Goal: Transaction & Acquisition: Purchase product/service

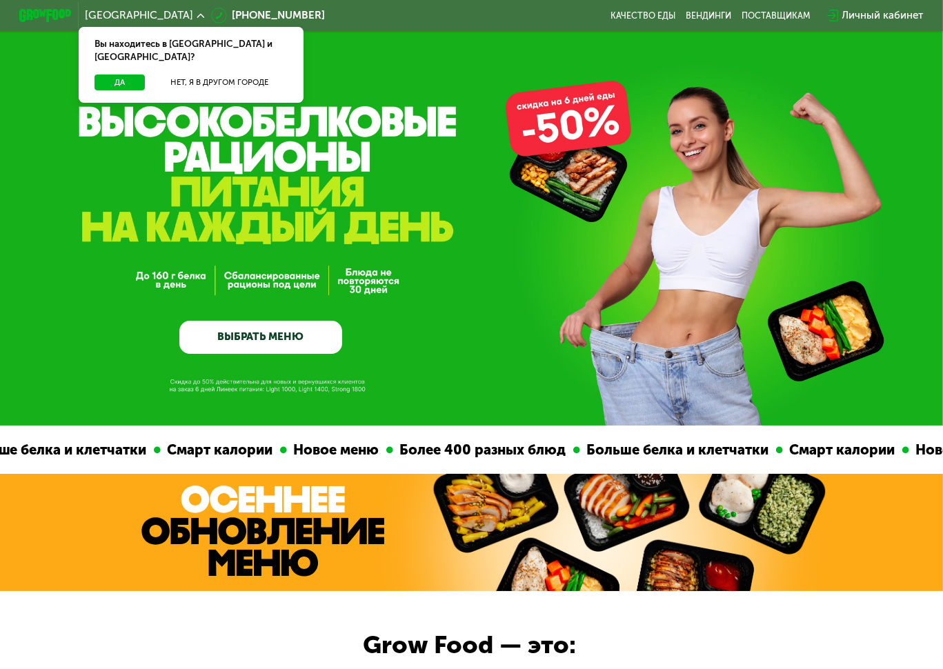
click at [226, 340] on link "ВЫБРАТЬ МЕНЮ" at bounding box center [260, 337] width 163 height 32
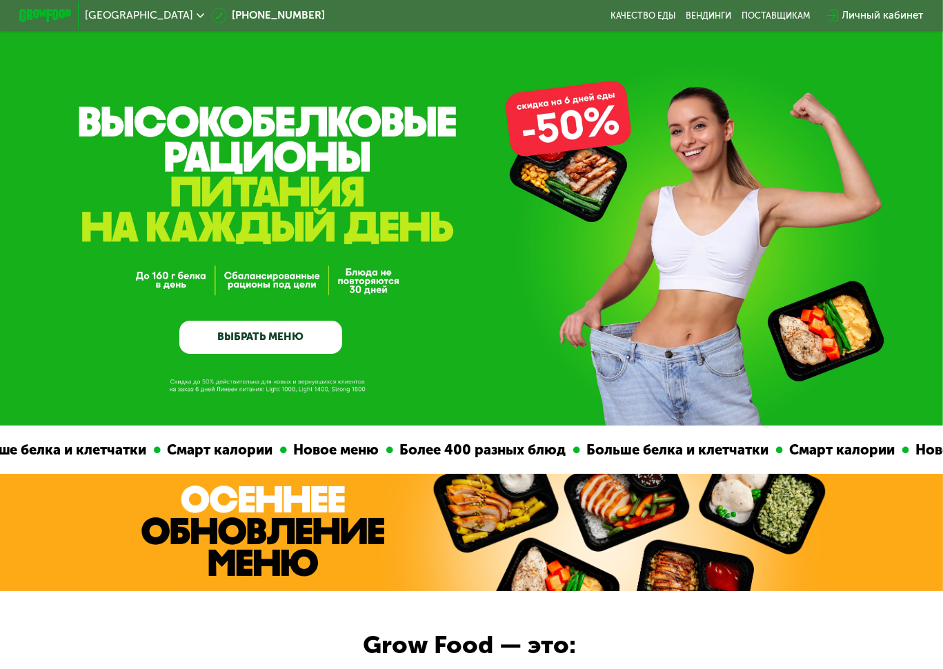
click at [250, 340] on link "ВЫБРАТЬ МЕНЮ" at bounding box center [260, 337] width 163 height 32
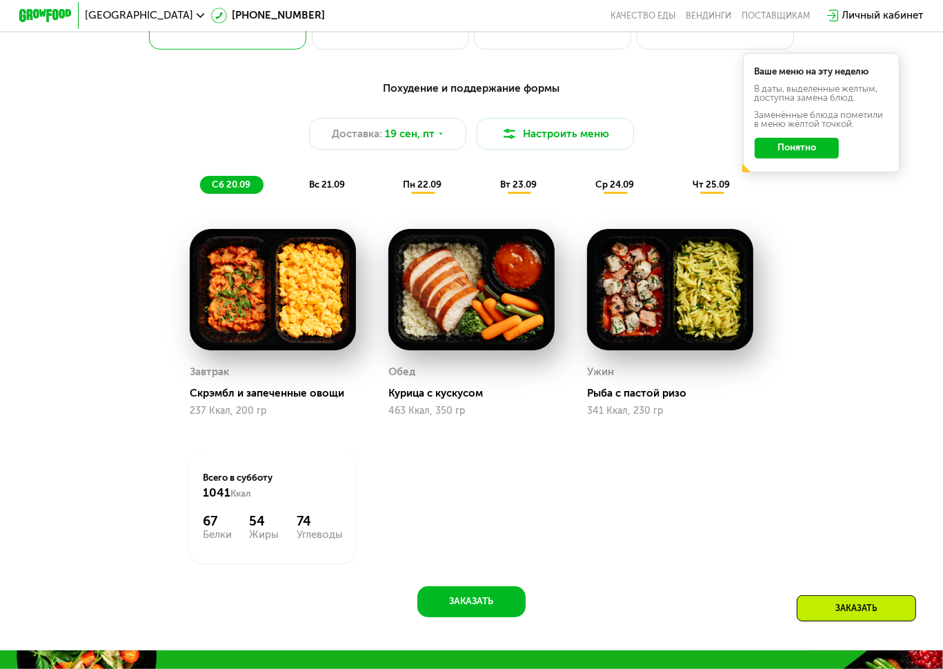
scroll to position [701, 0]
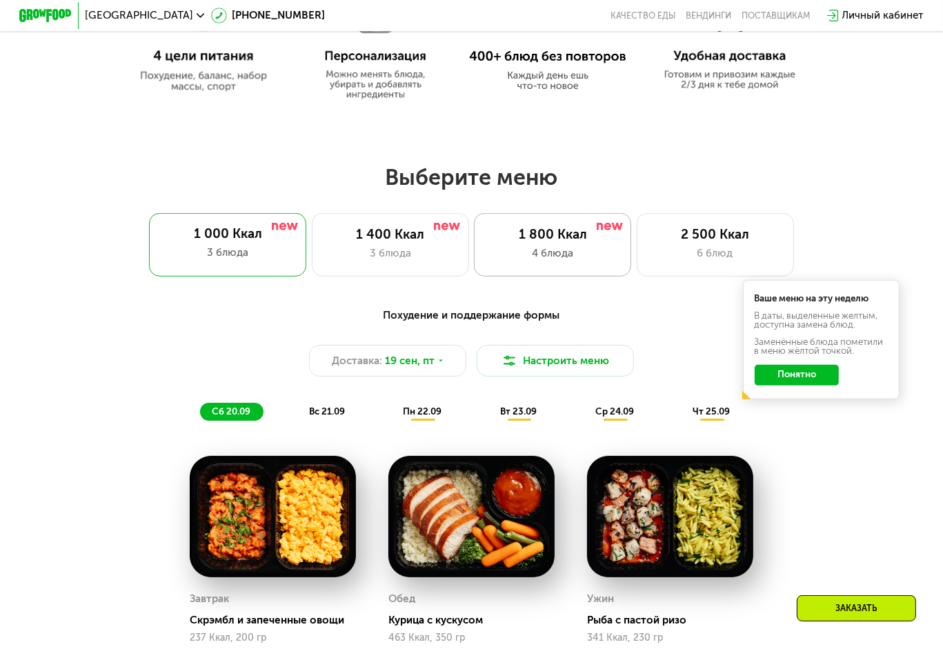
click at [581, 243] on div "1 800 Ккал" at bounding box center [552, 235] width 130 height 16
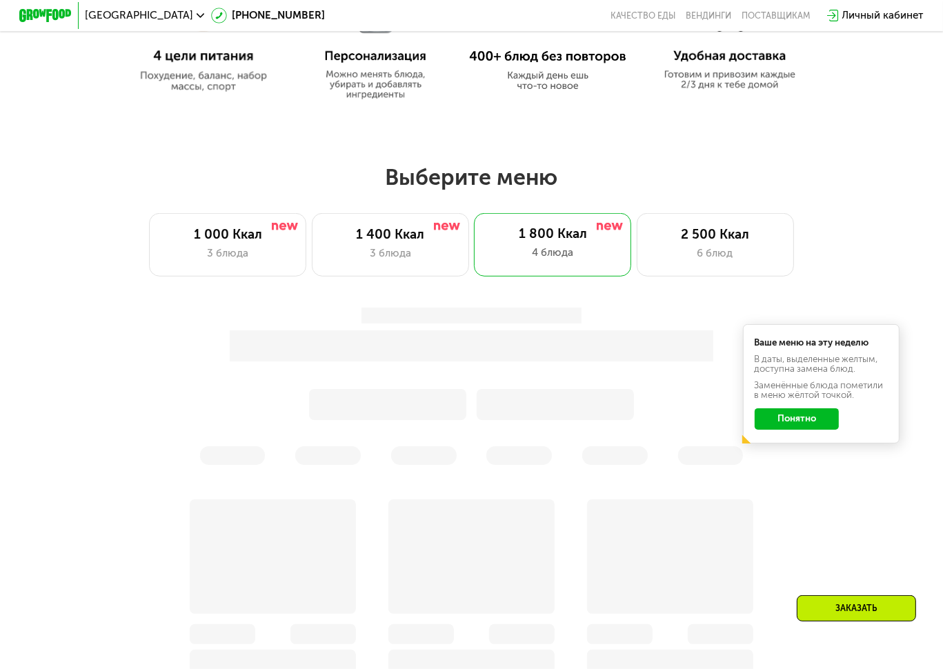
click at [825, 427] on button "Понятно" at bounding box center [796, 418] width 84 height 21
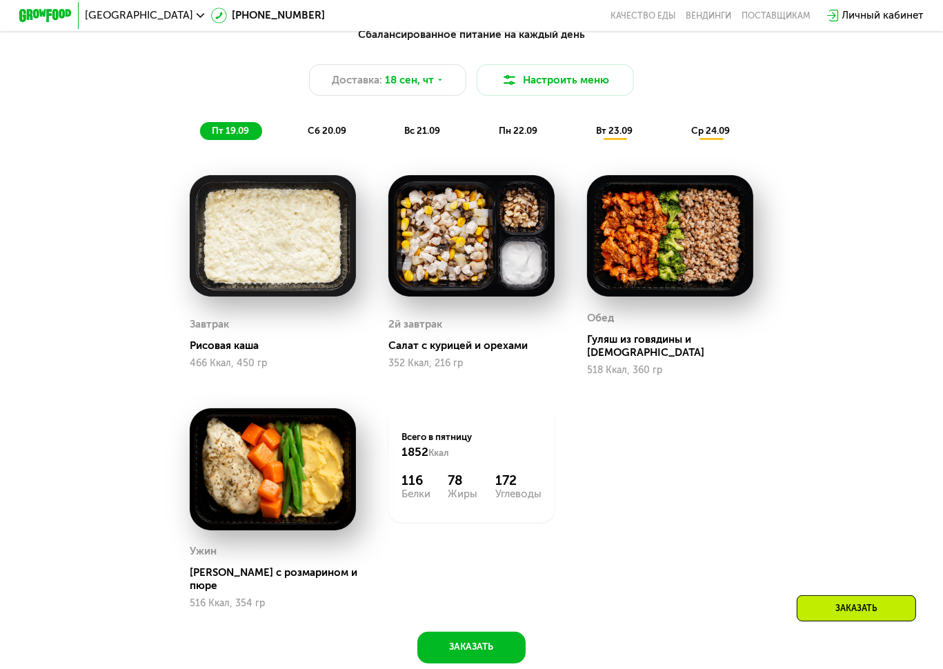
scroll to position [907, 0]
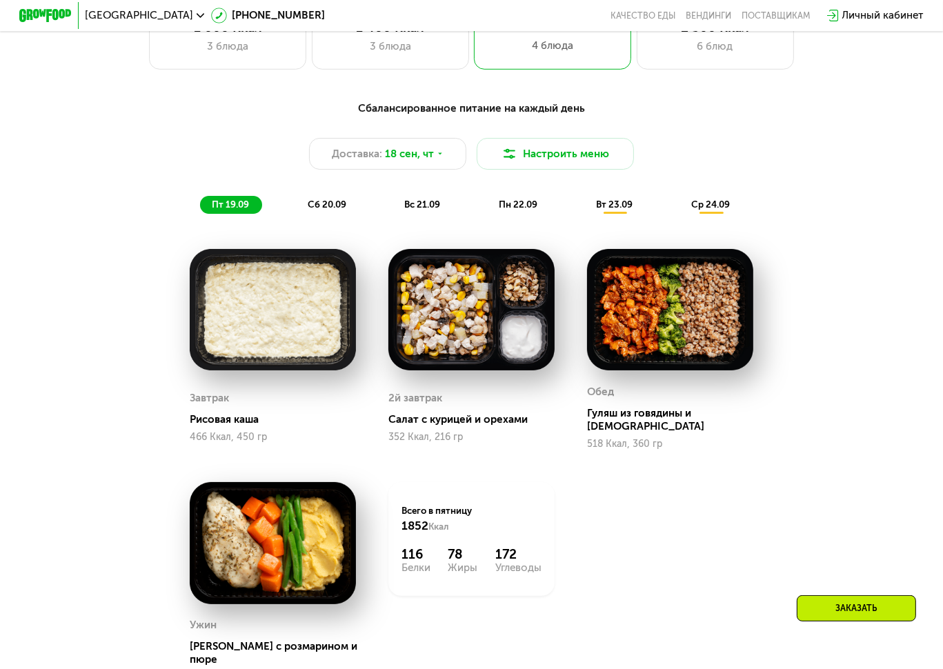
click at [621, 210] on span "вт 23.09" at bounding box center [614, 204] width 37 height 10
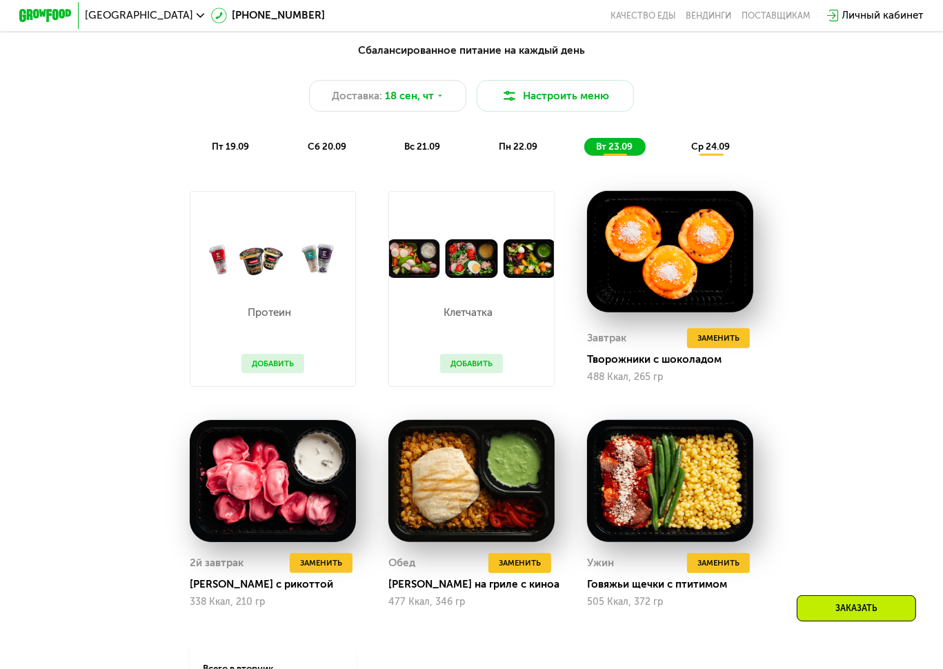
scroll to position [1114, 0]
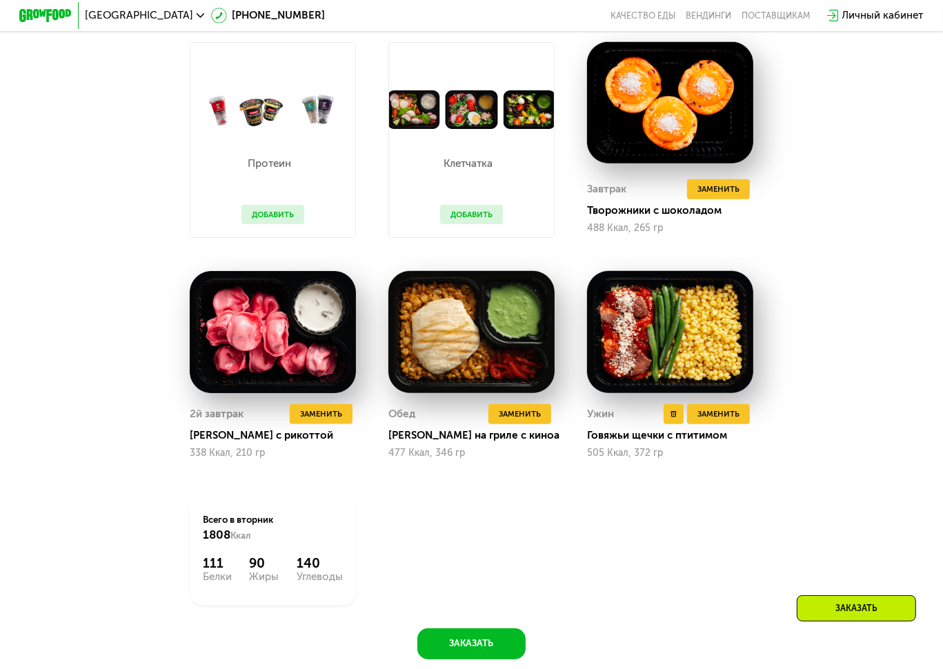
click at [677, 356] on img at bounding box center [670, 332] width 166 height 122
click at [736, 420] on span "Заменить" at bounding box center [718, 413] width 42 height 13
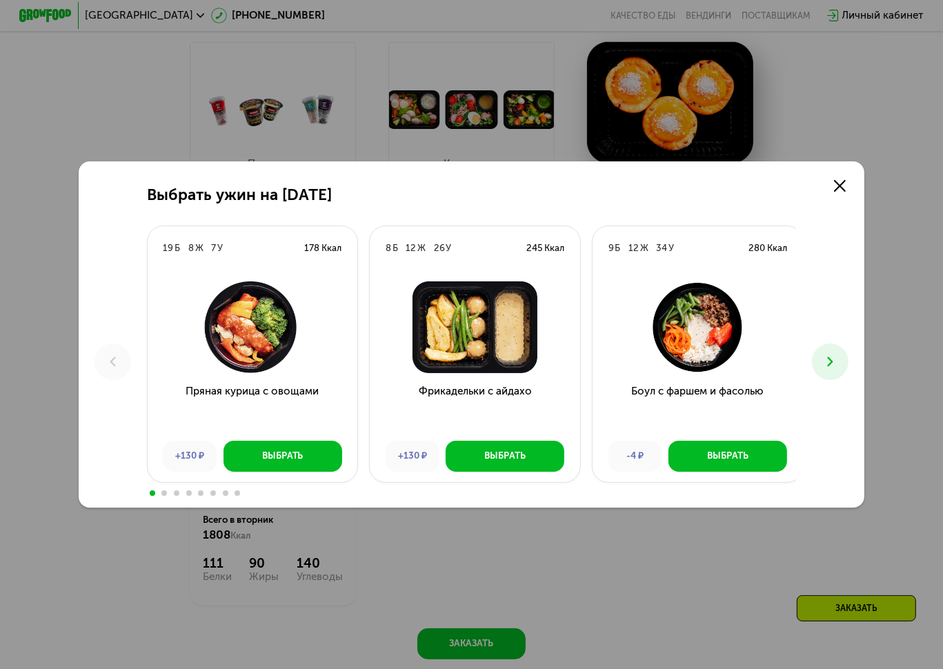
click at [268, 339] on img at bounding box center [252, 327] width 189 height 92
click at [847, 357] on button at bounding box center [830, 361] width 37 height 37
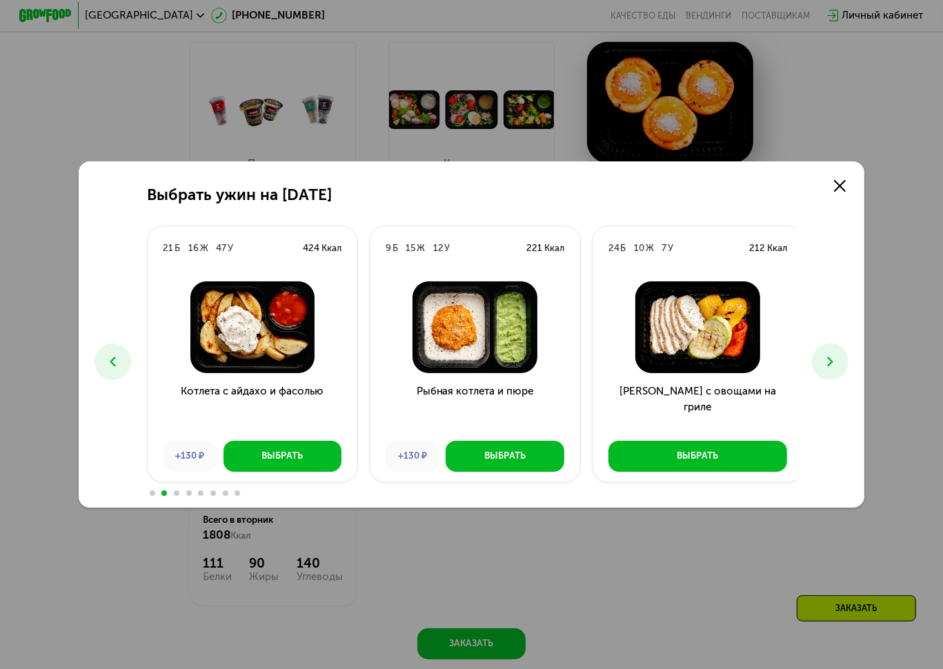
click at [842, 363] on button at bounding box center [830, 361] width 37 height 37
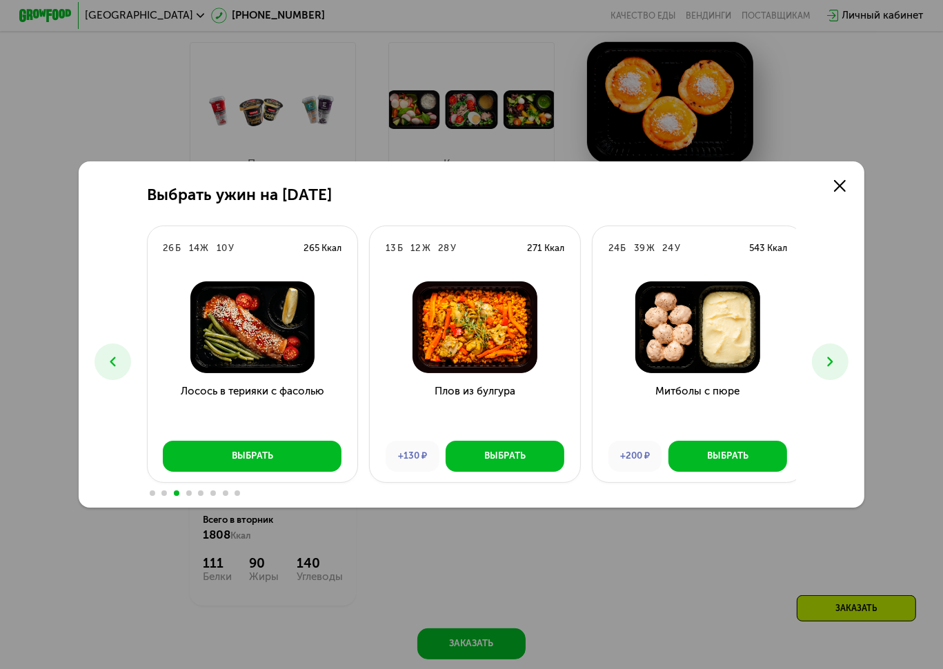
click at [842, 363] on button at bounding box center [830, 361] width 37 height 37
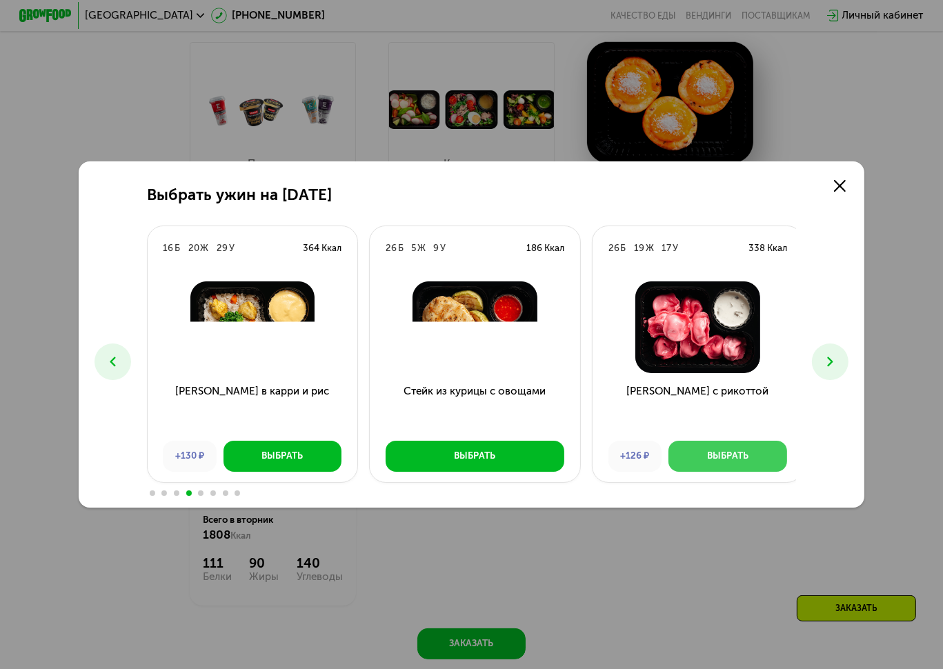
click at [723, 454] on div "Выбрать" at bounding box center [727, 456] width 41 height 13
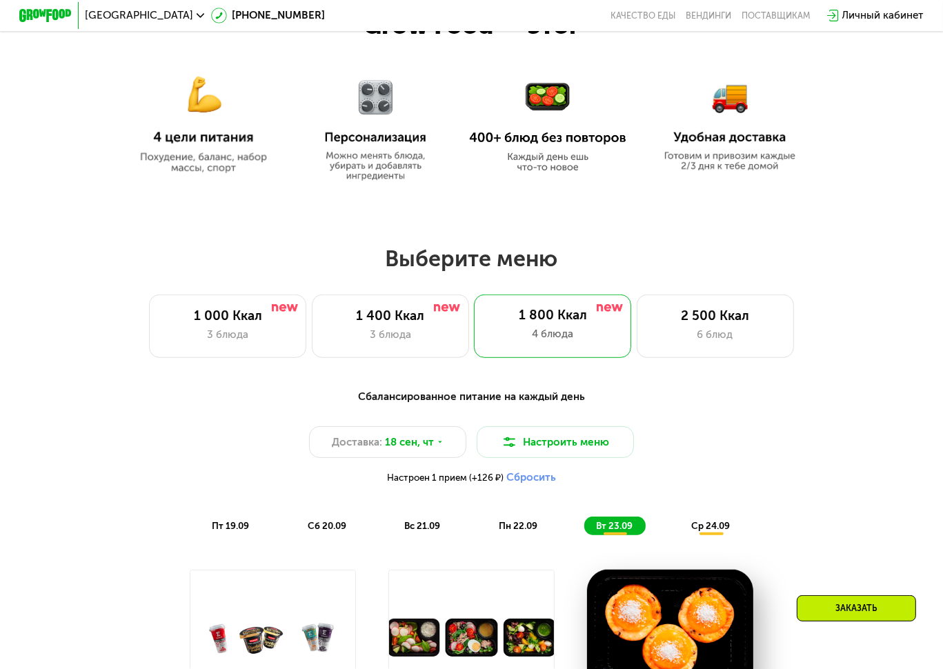
scroll to position [596, 0]
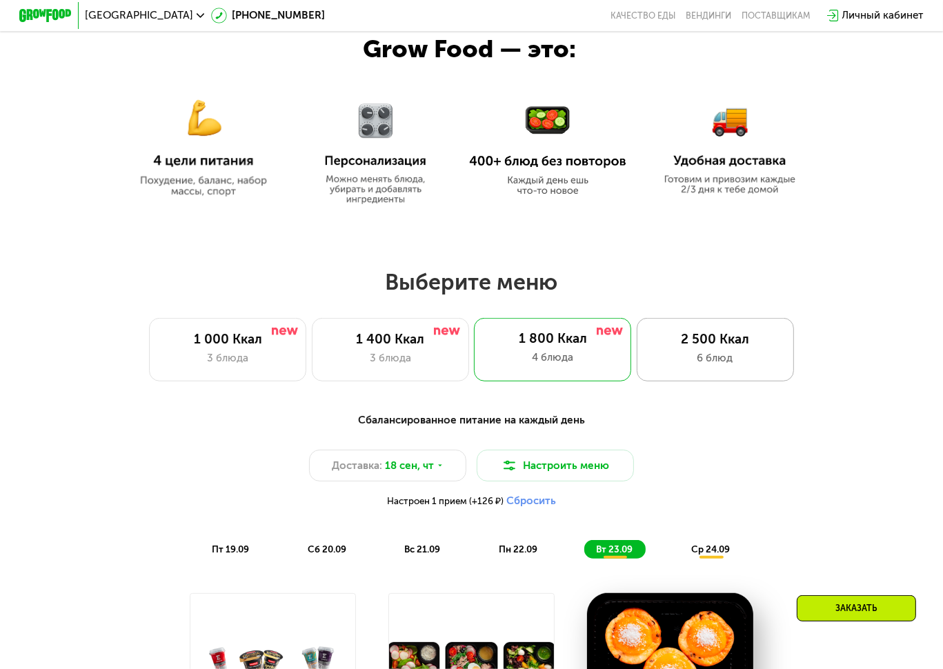
click at [692, 344] on div "2 500 Ккал" at bounding box center [715, 340] width 130 height 16
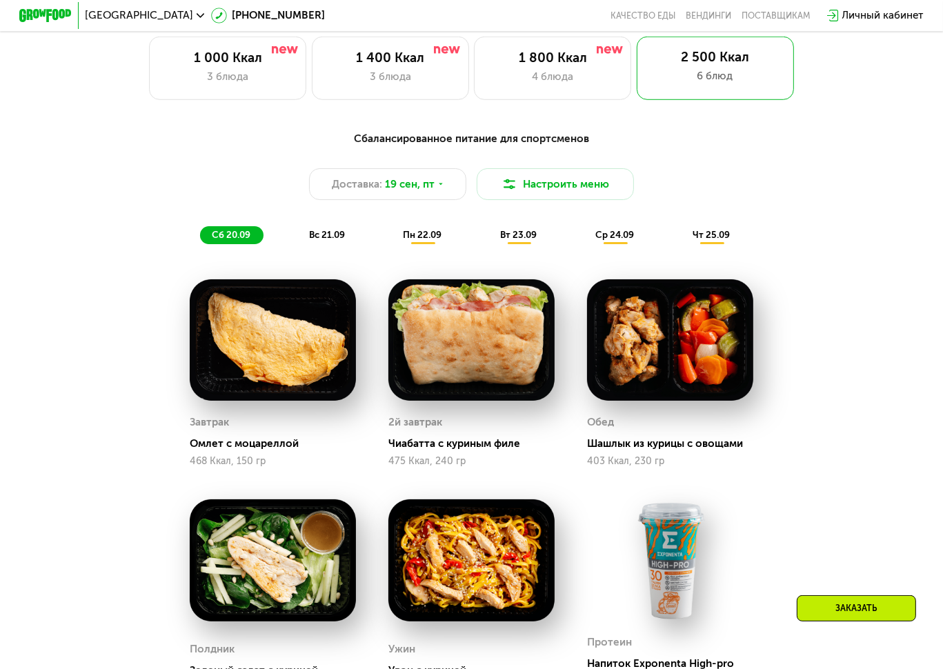
scroll to position [872, 0]
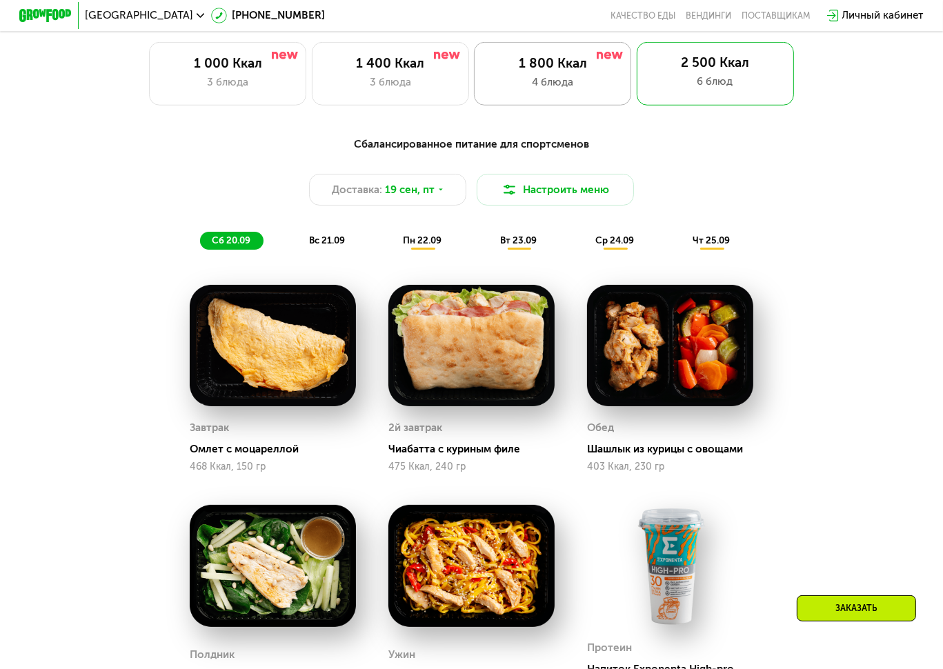
click at [550, 71] on div "1 800 Ккал" at bounding box center [552, 64] width 130 height 16
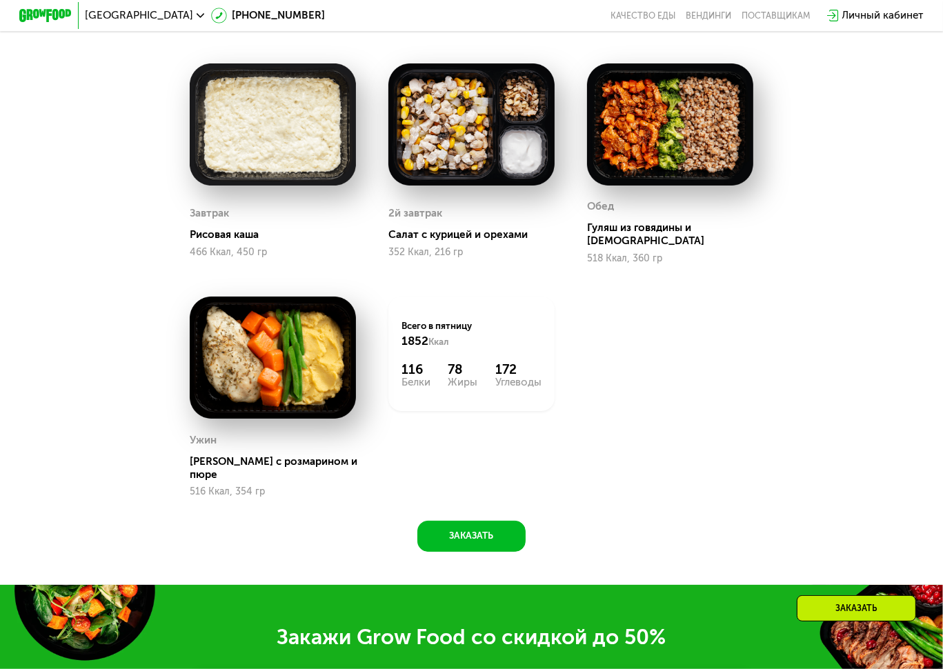
scroll to position [1147, 0]
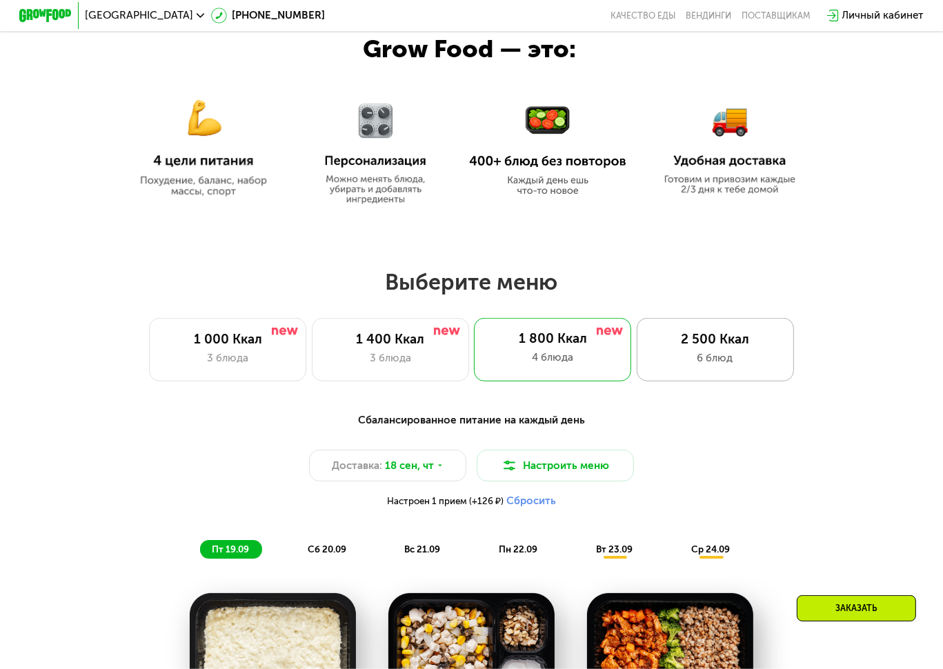
click at [727, 345] on div "2 500 Ккал" at bounding box center [715, 340] width 130 height 16
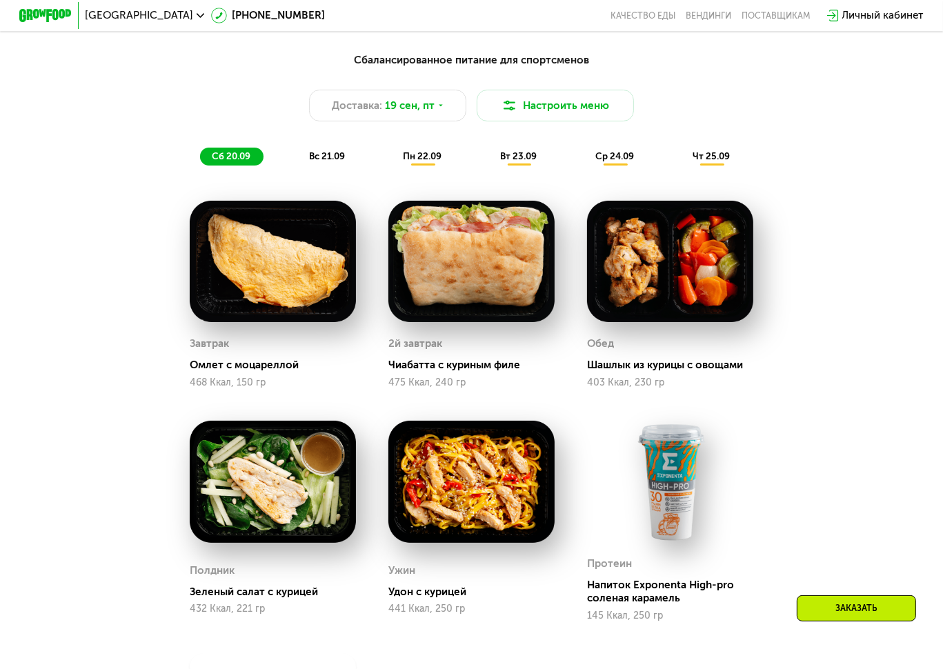
scroll to position [1009, 0]
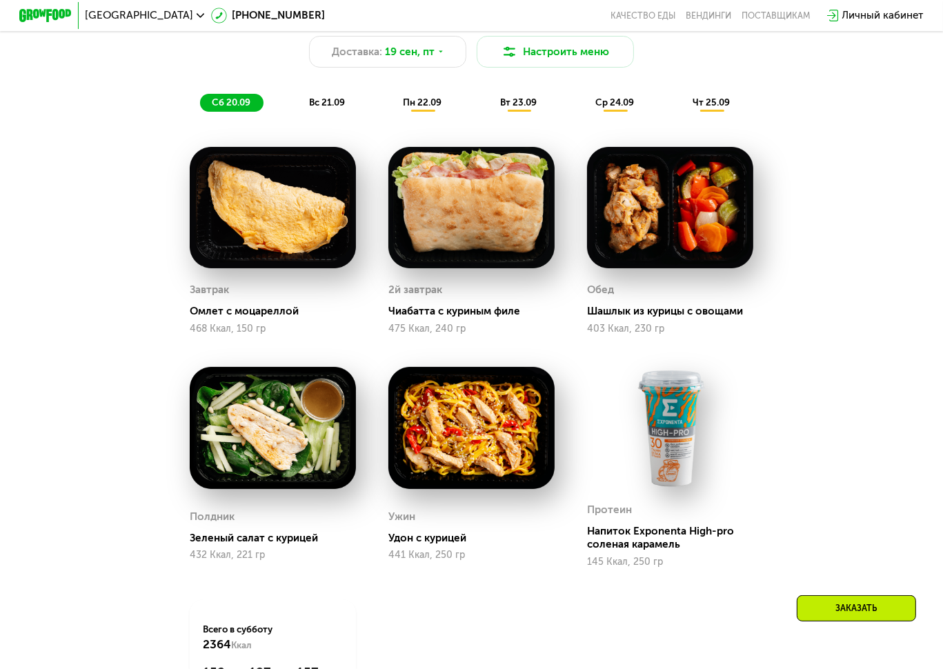
click at [513, 129] on div "Сбалансированное питание для спортсменов Доставка: [DATE] Настроить меню сб 20.…" at bounding box center [471, 380] width 807 height 778
click at [524, 108] on span "вт 23.09" at bounding box center [519, 102] width 37 height 10
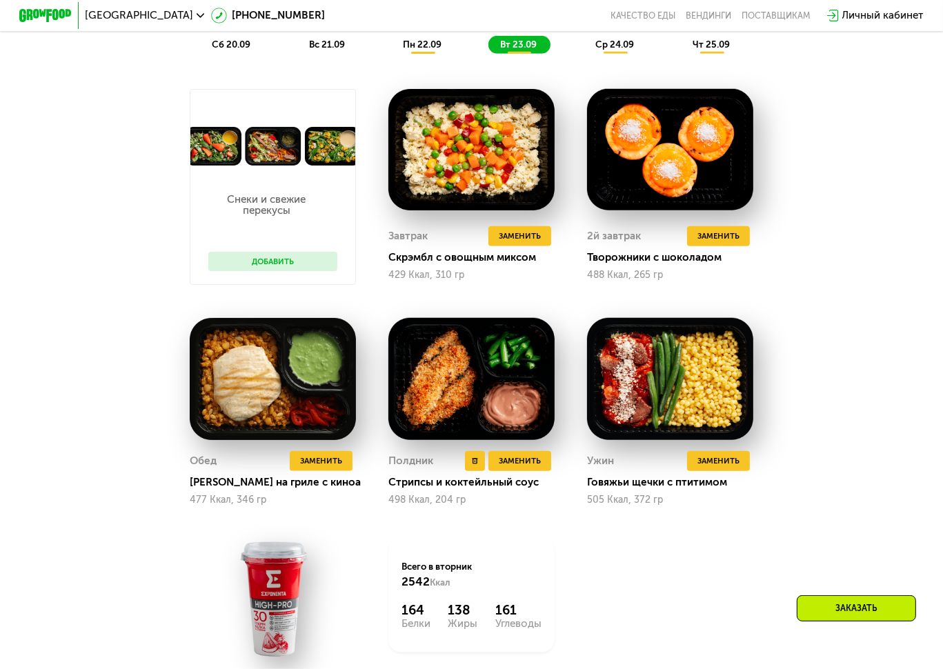
scroll to position [872, 0]
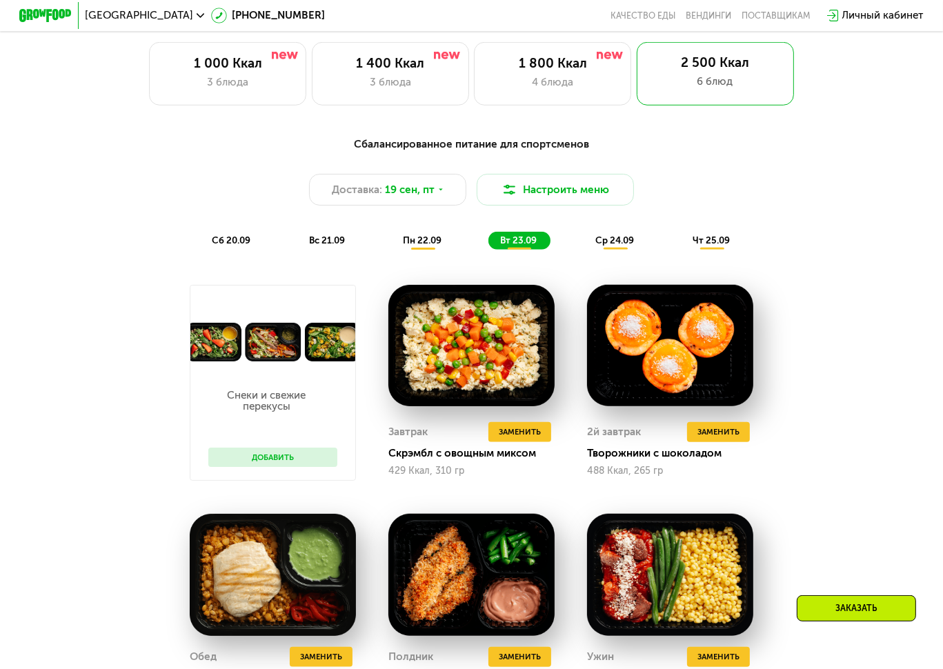
click at [634, 245] on span "ср 24.09" at bounding box center [614, 240] width 39 height 10
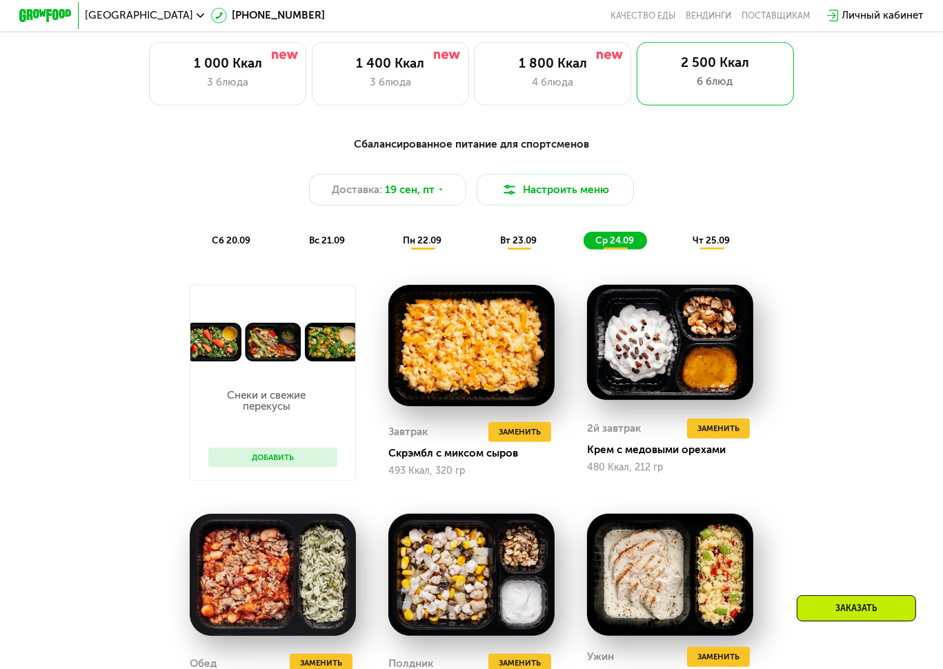
click at [707, 245] on span "чт 25.09" at bounding box center [710, 240] width 37 height 10
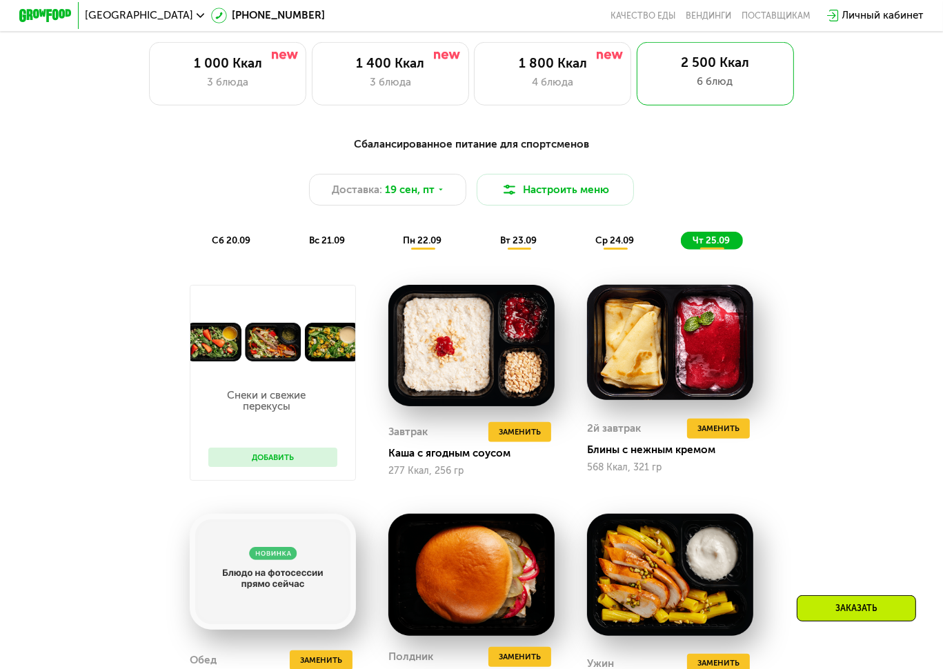
scroll to position [1423, 0]
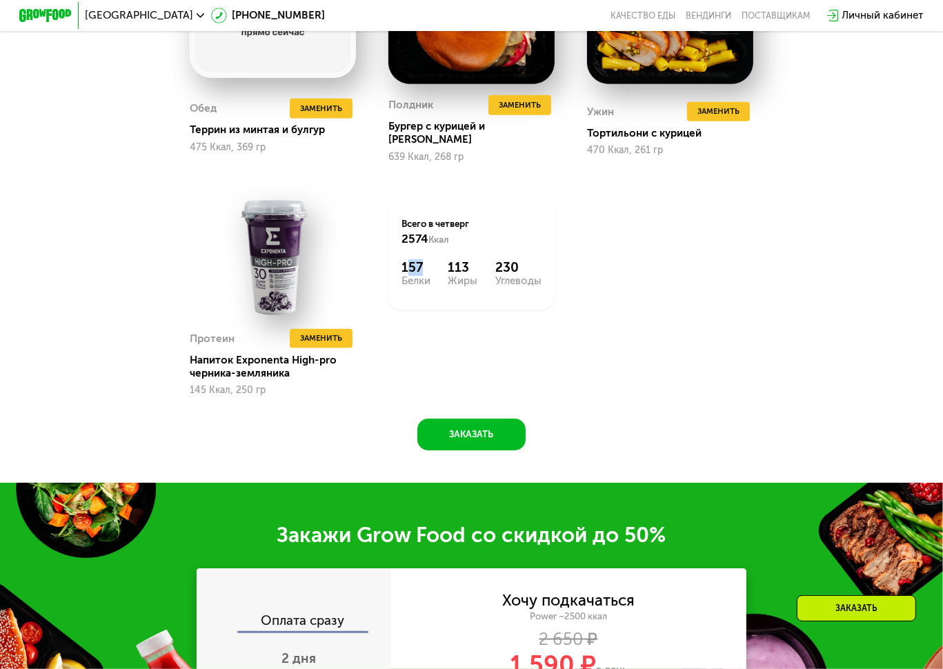
drag, startPoint x: 419, startPoint y: 268, endPoint x: 408, endPoint y: 269, distance: 11.1
click at [408, 269] on div "157" at bounding box center [415, 268] width 29 height 16
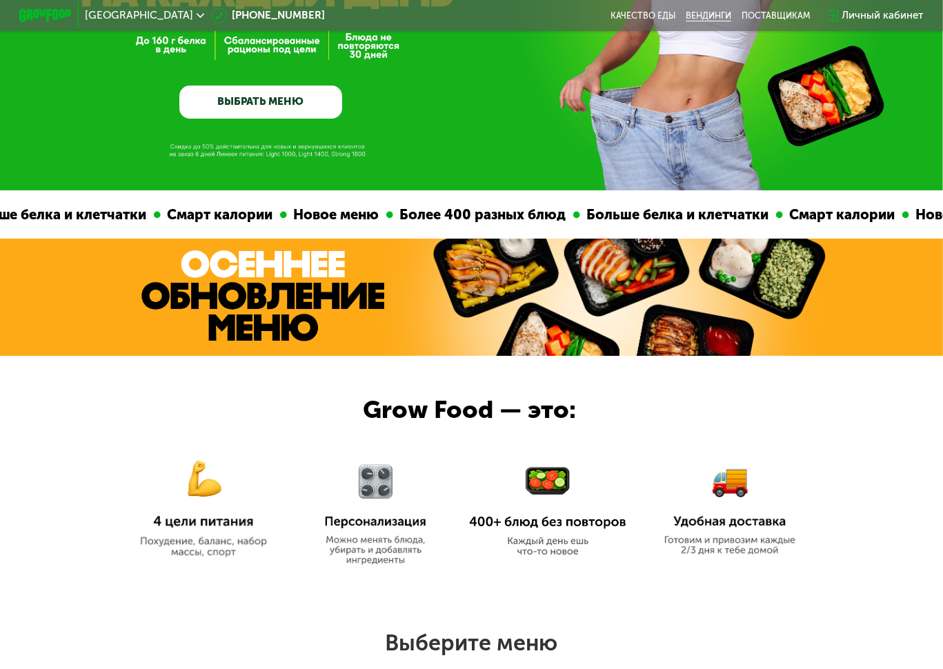
scroll to position [0, 0]
